Goal: Transaction & Acquisition: Download file/media

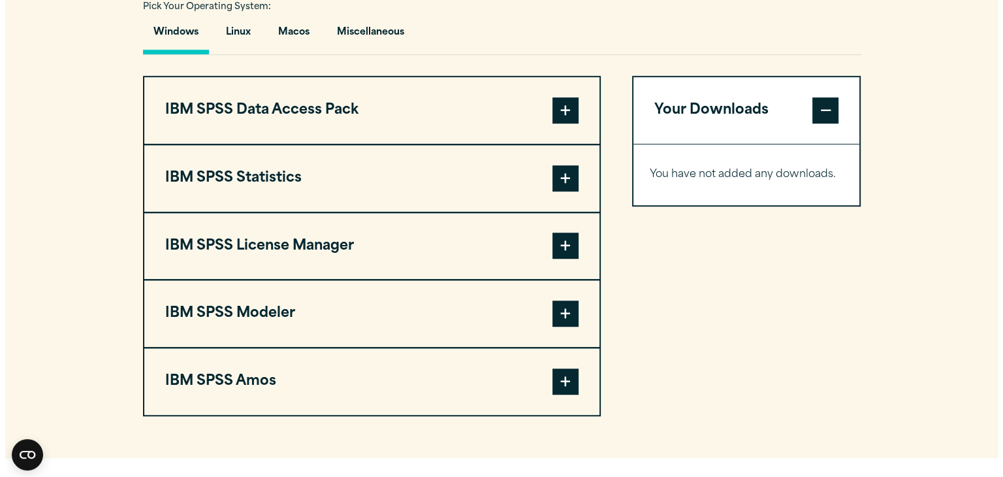
scroll to position [982, 0]
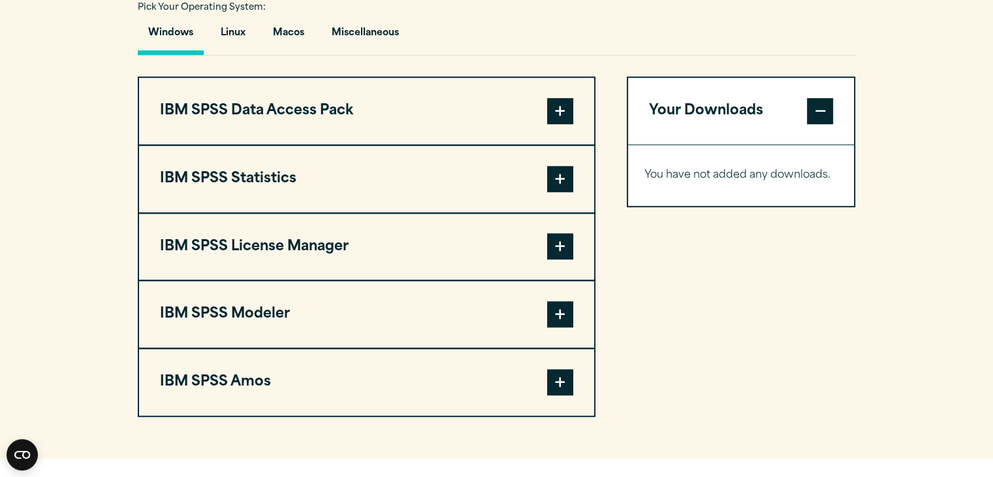
click at [557, 174] on span at bounding box center [560, 179] width 26 height 26
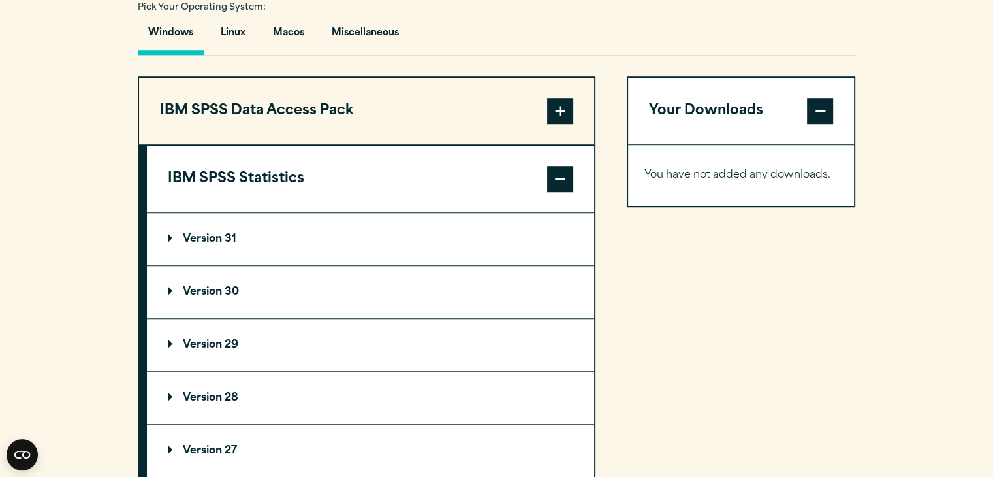
click at [253, 280] on summary "Version 30" at bounding box center [370, 292] width 447 height 52
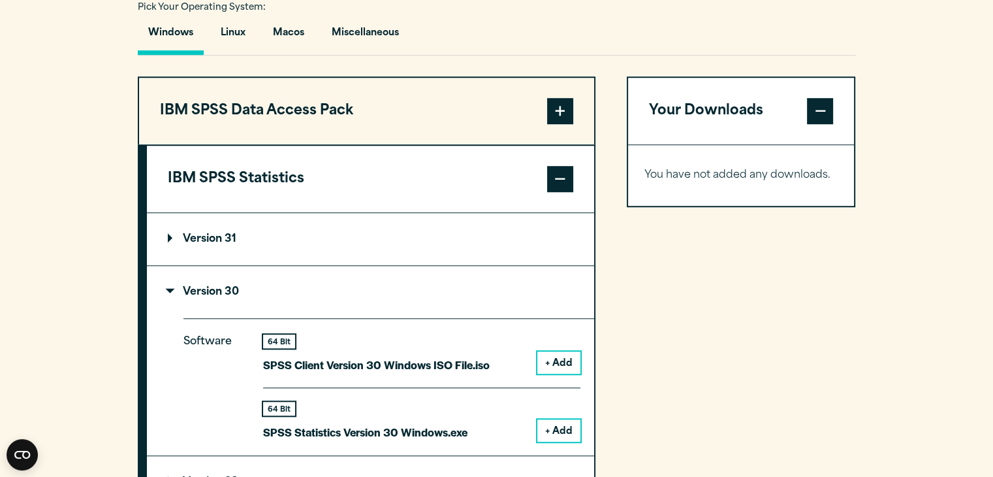
click at [559, 428] on button "+ Add" at bounding box center [559, 430] width 43 height 22
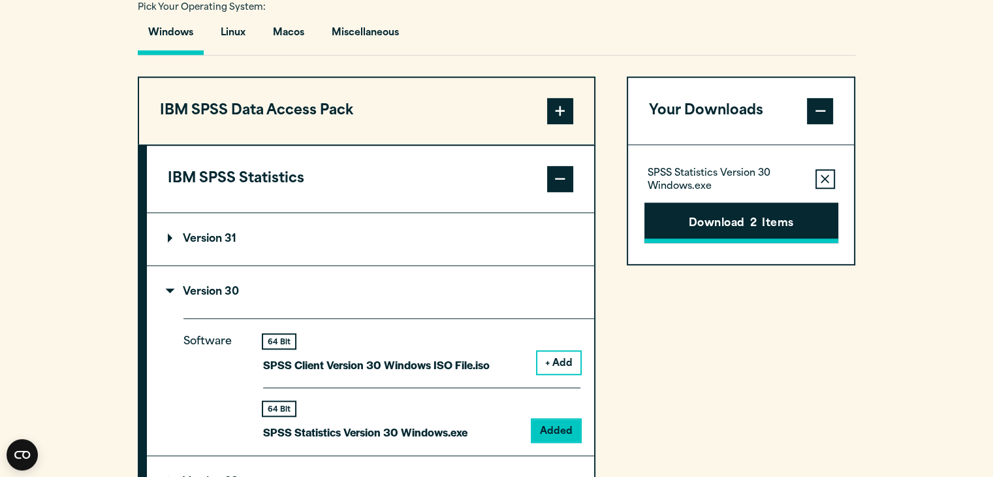
click at [770, 225] on button "Download 2 Items" at bounding box center [742, 222] width 194 height 40
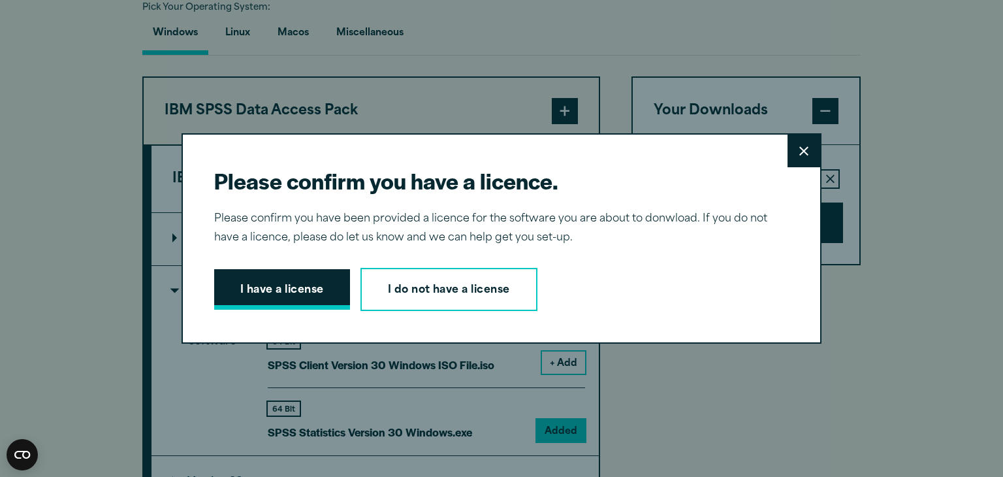
click at [290, 280] on button "I have a license" at bounding box center [282, 289] width 136 height 40
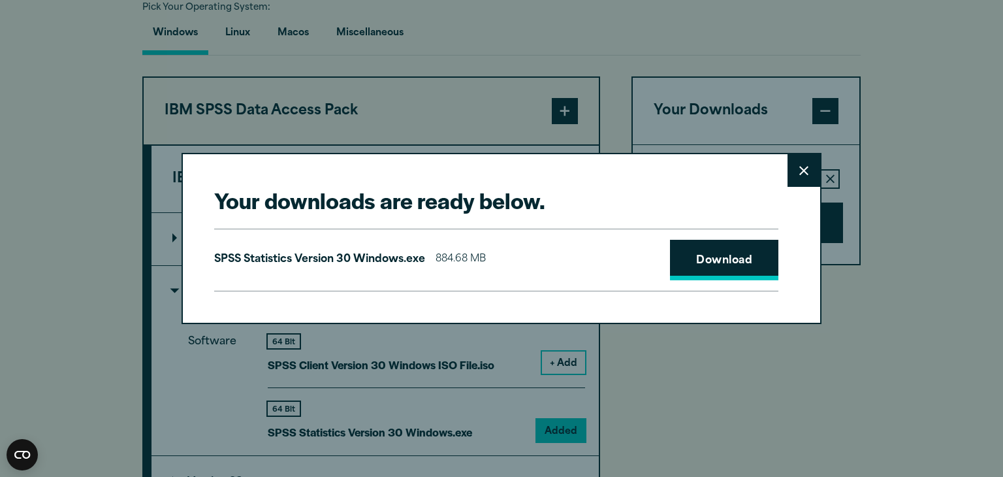
click at [713, 249] on link "Download" at bounding box center [724, 260] width 108 height 40
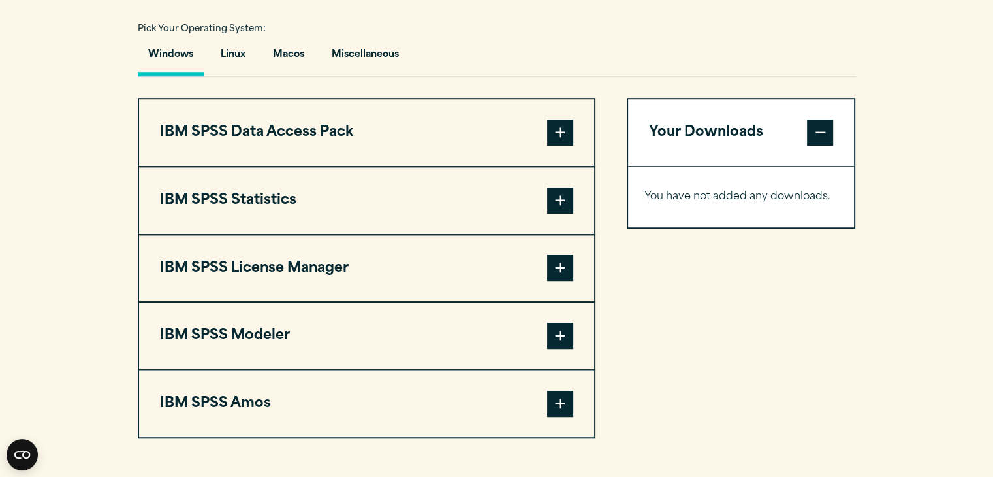
scroll to position [963, 0]
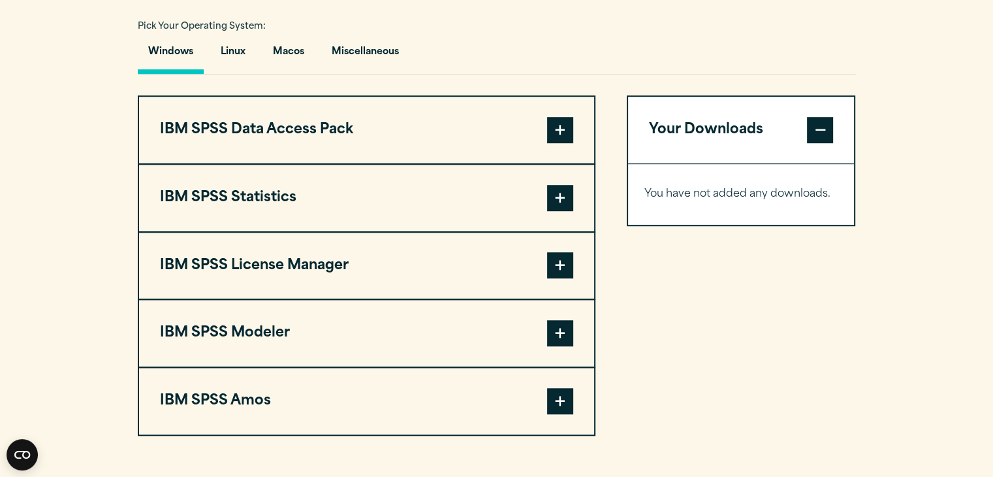
click at [564, 196] on span at bounding box center [560, 198] width 26 height 26
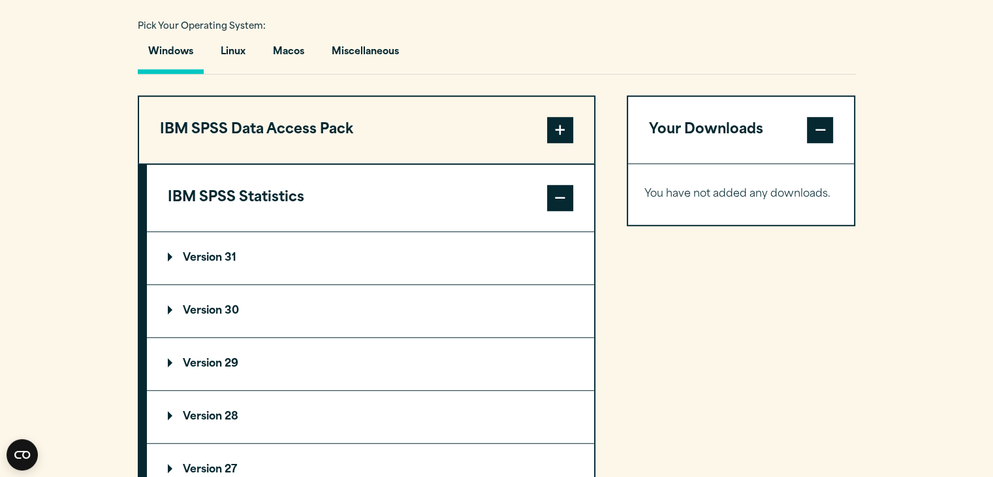
scroll to position [1018, 0]
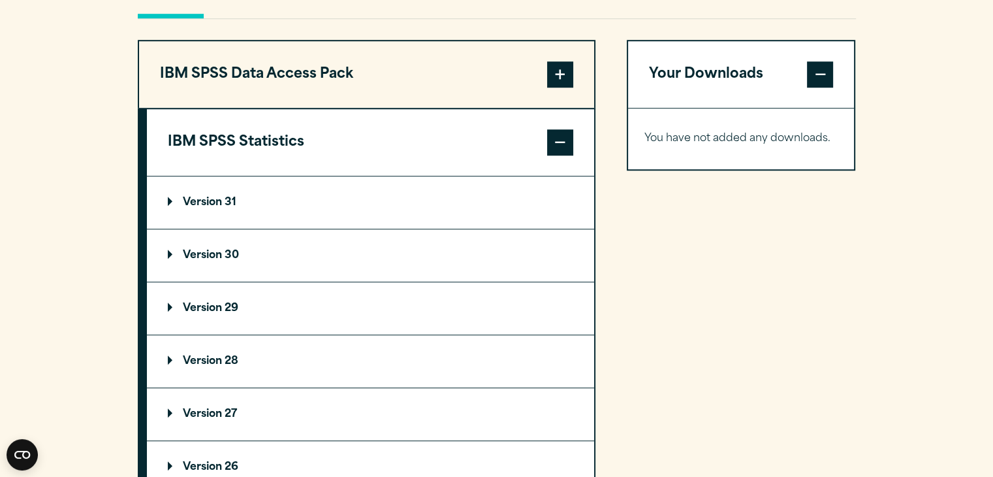
click at [216, 193] on summary "Version 31" at bounding box center [370, 202] width 447 height 52
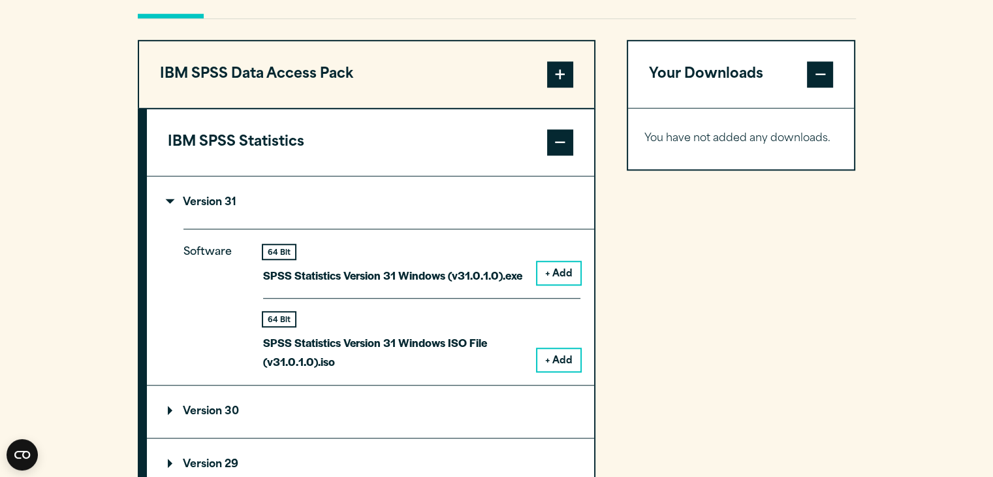
click at [553, 265] on button "+ Add" at bounding box center [559, 273] width 43 height 22
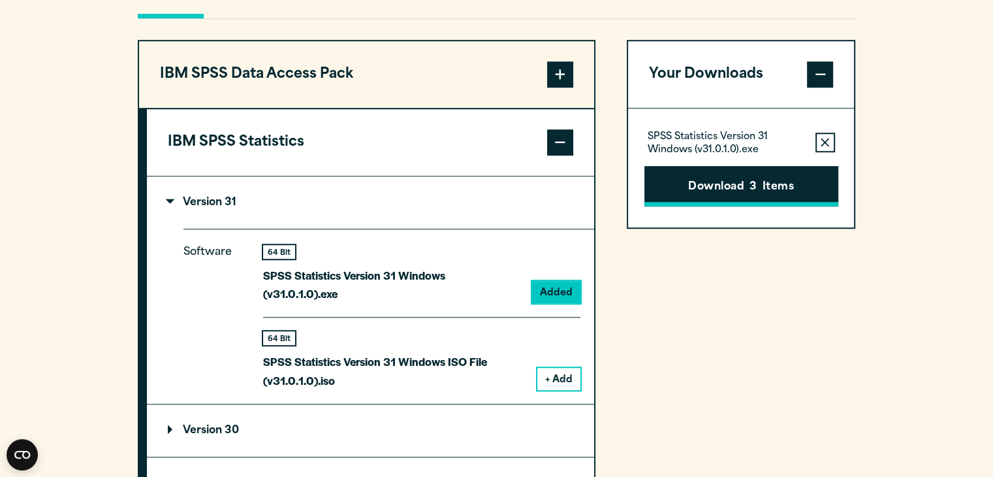
click at [755, 191] on span "3" at bounding box center [753, 187] width 7 height 17
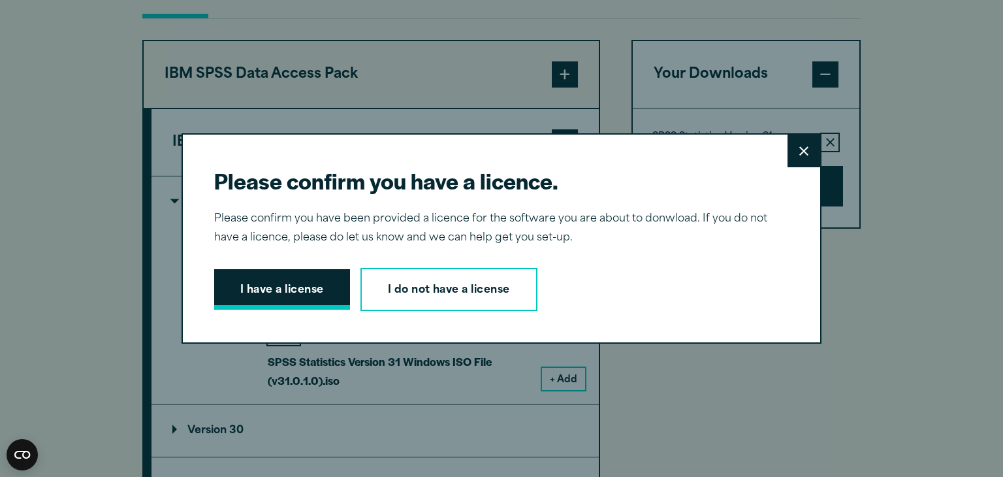
click at [263, 285] on button "I have a license" at bounding box center [282, 289] width 136 height 40
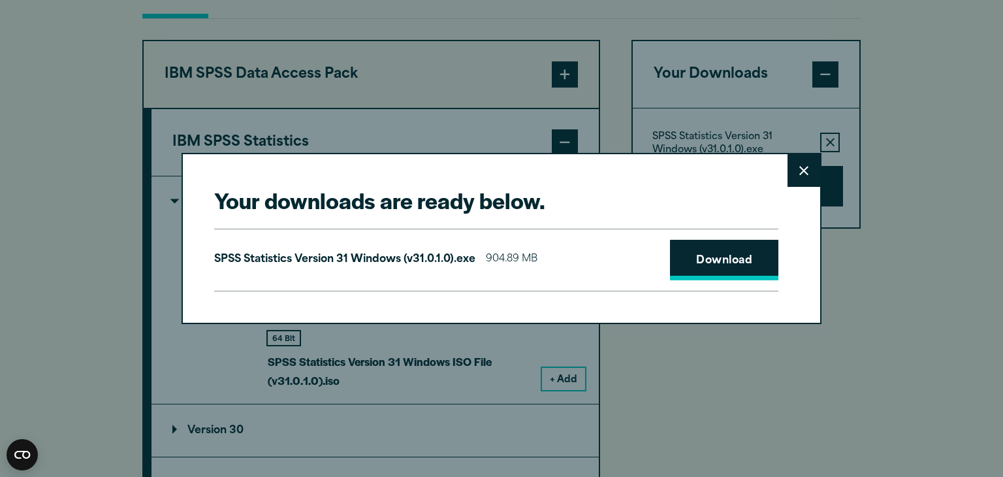
click at [726, 258] on link "Download" at bounding box center [724, 260] width 108 height 40
drag, startPoint x: 803, startPoint y: 197, endPoint x: 889, endPoint y: 249, distance: 100.3
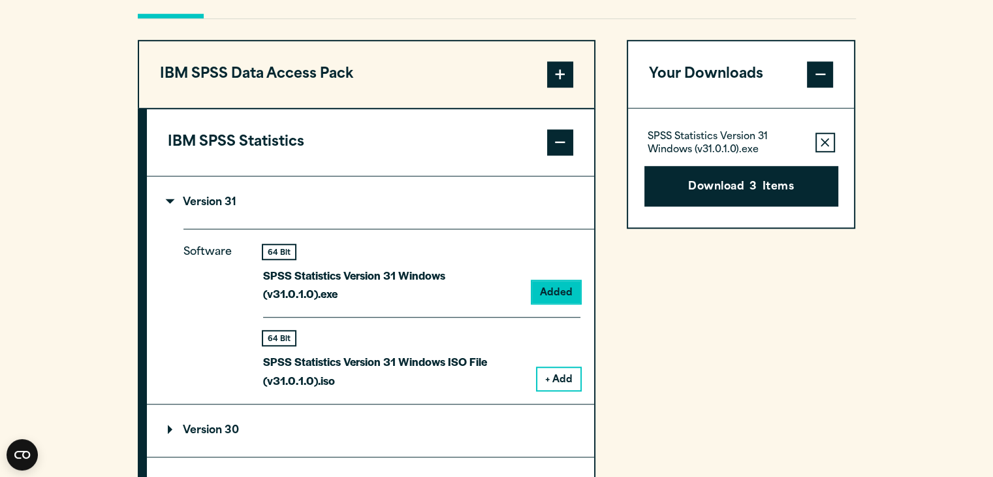
click at [889, 249] on section "Select your software downloads Use the table below to find and navigate to your…" at bounding box center [496, 356] width 993 height 1118
drag, startPoint x: 782, startPoint y: 331, endPoint x: 679, endPoint y: 304, distance: 106.8
click at [679, 304] on div "Your Downloads SPSS Statistics Version 31 Windows (v31.0.1.0).exe Remove this i…" at bounding box center [741, 456] width 229 height 833
click at [435, 331] on div "64 Bit SPSS Statistics Version 31 Windows ISO File (v31.0.1.0).iso" at bounding box center [395, 360] width 264 height 58
